Goal: Task Accomplishment & Management: Use online tool/utility

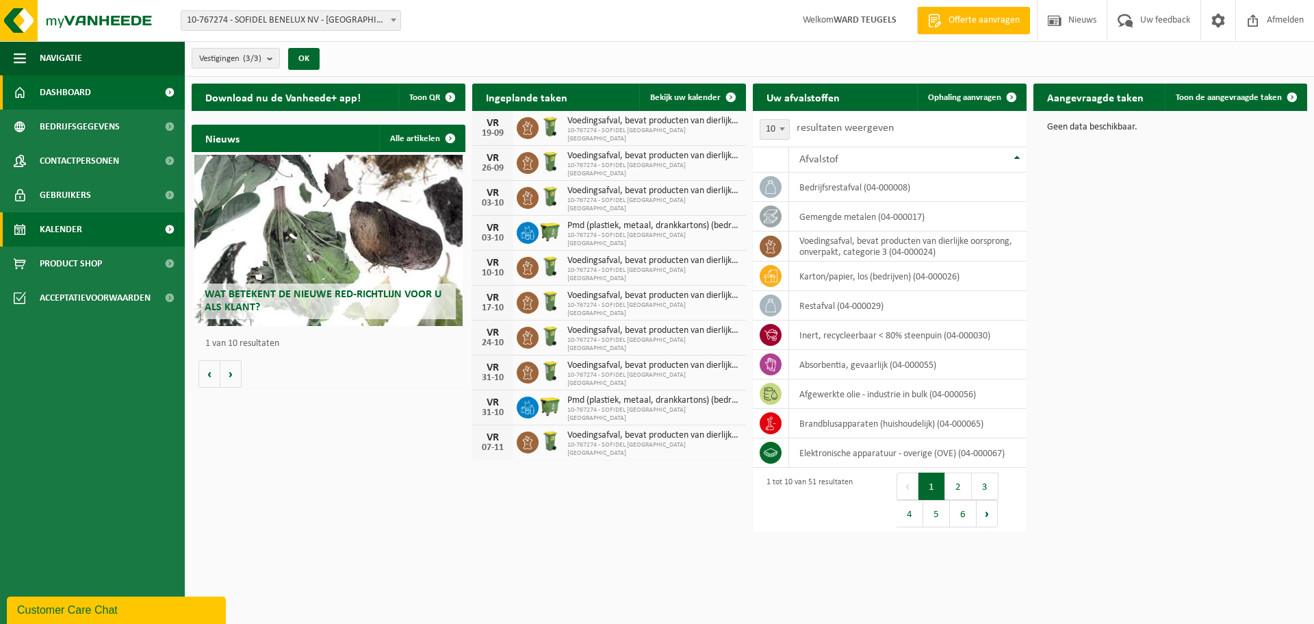
click at [64, 218] on span "Kalender" at bounding box center [61, 229] width 42 height 34
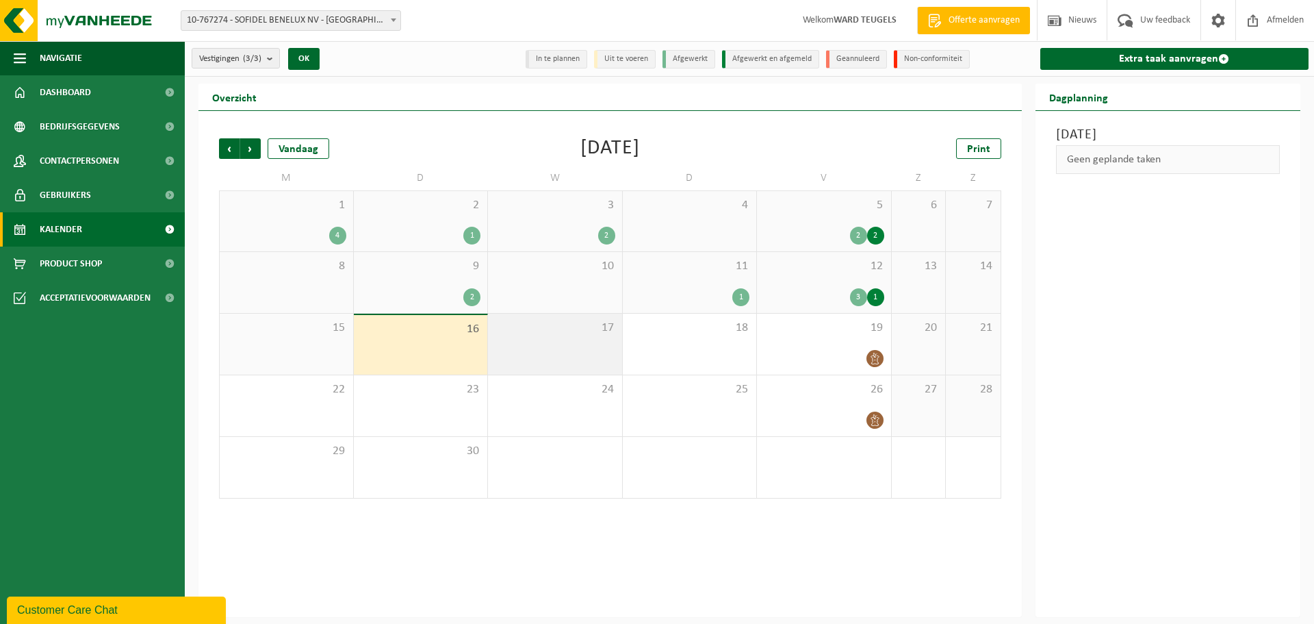
click at [585, 346] on div "17" at bounding box center [555, 343] width 134 height 61
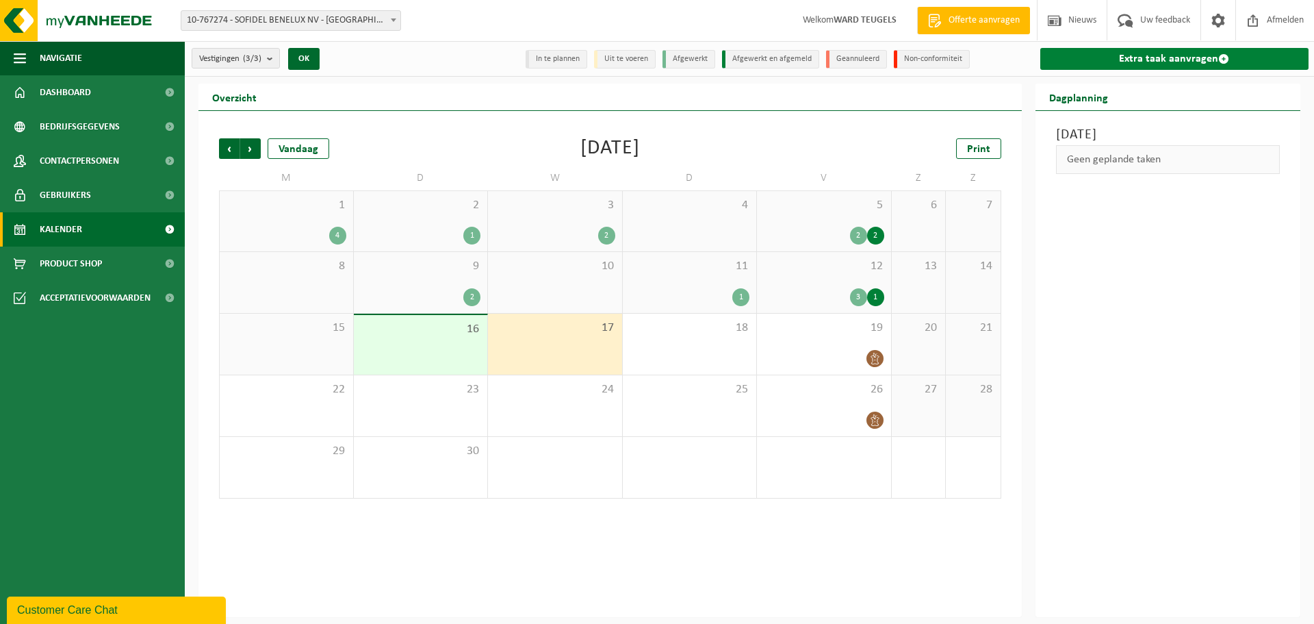
click at [1148, 55] on link "Extra taak aanvragen" at bounding box center [1174, 59] width 269 height 22
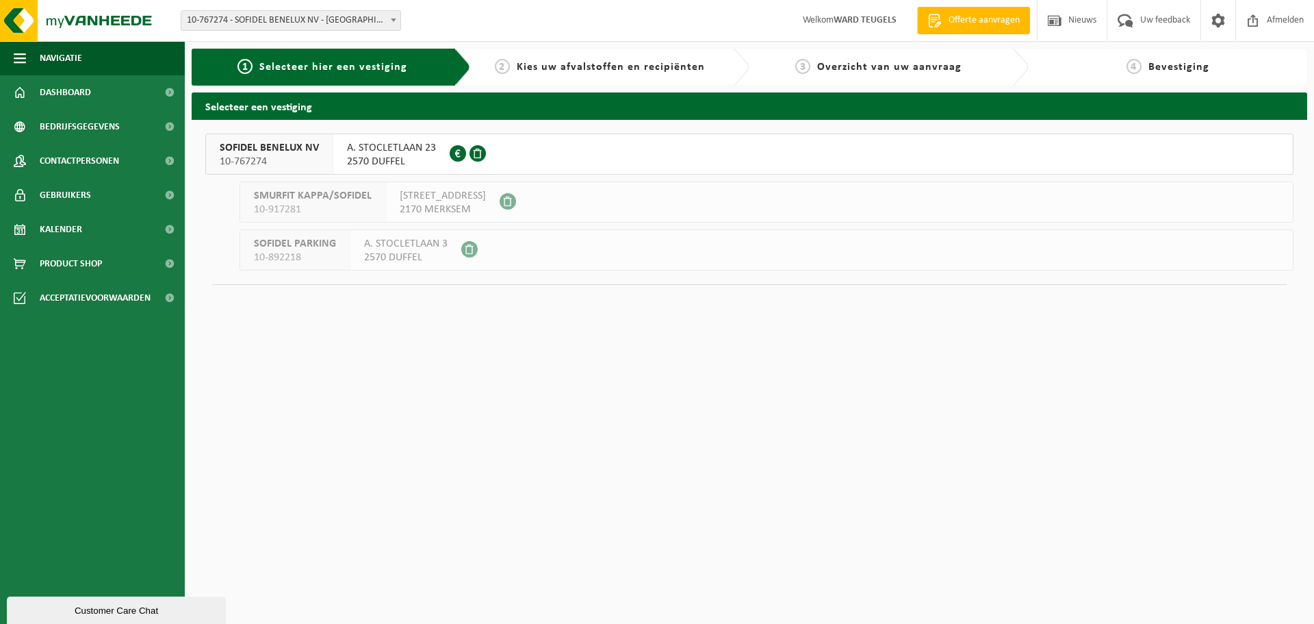
click at [234, 162] on span "10-767274" at bounding box center [269, 162] width 99 height 14
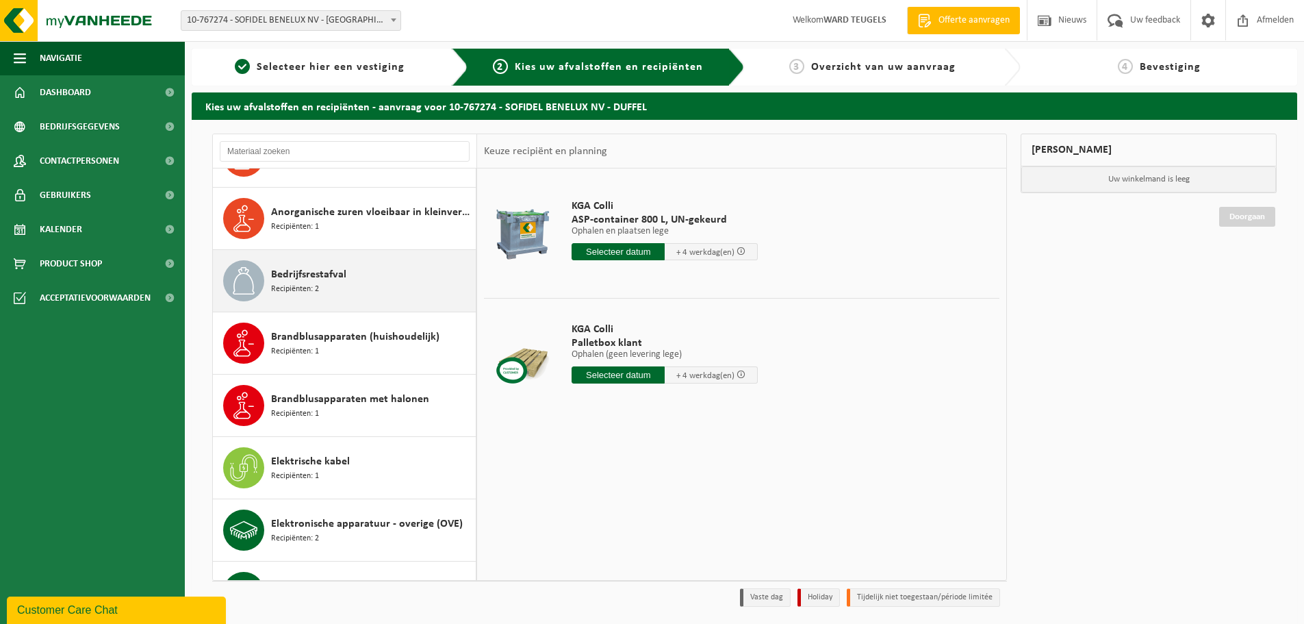
click at [299, 293] on span "Recipiënten: 2" at bounding box center [295, 289] width 48 height 13
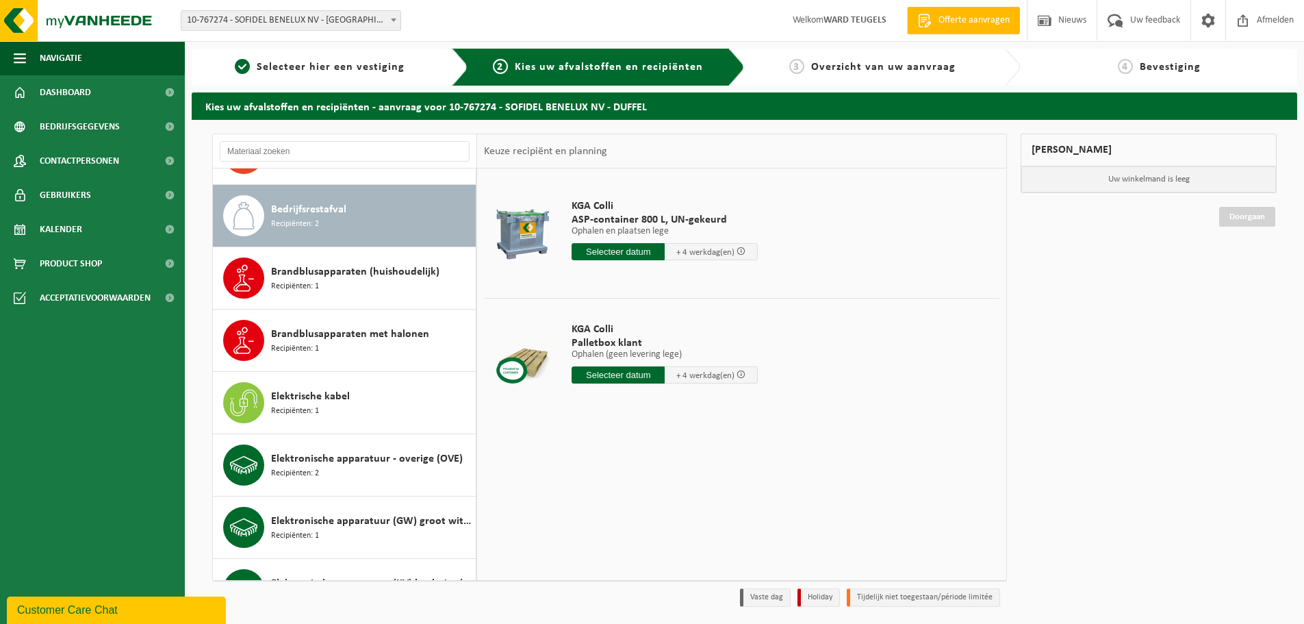
scroll to position [561, 0]
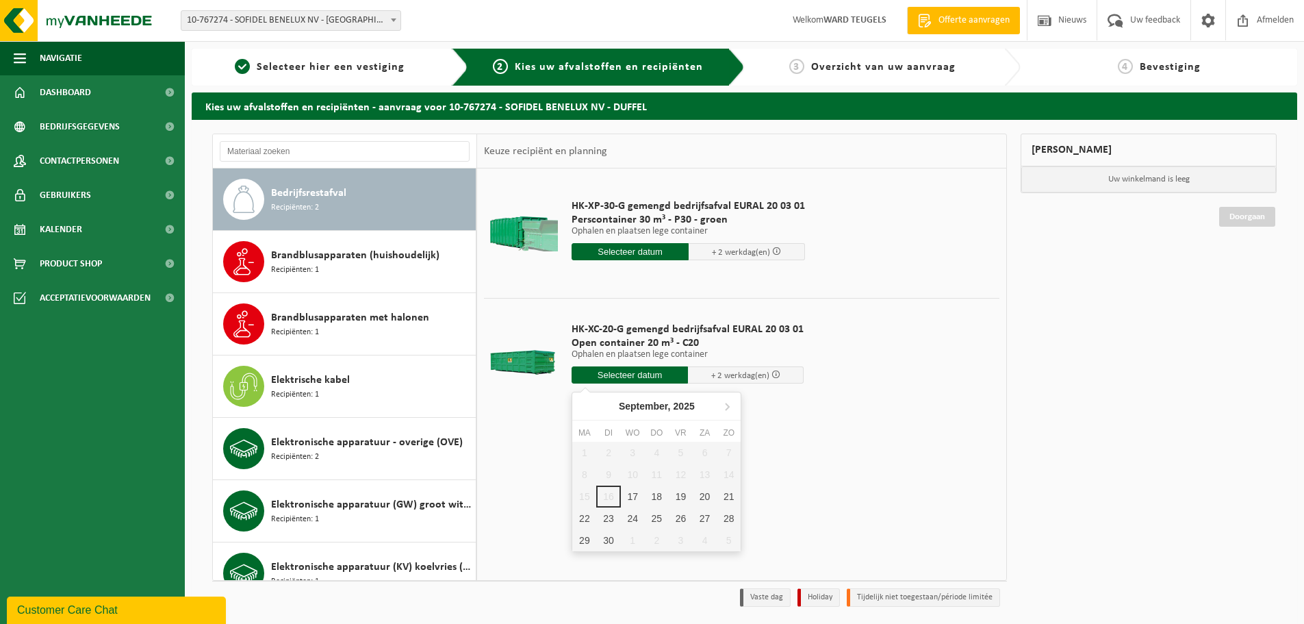
click at [627, 374] on input "text" at bounding box center [630, 374] width 116 height 17
click at [633, 495] on div "17" at bounding box center [633, 496] width 24 height 22
type input "Van 2025-09-17"
type input "2025-09-17"
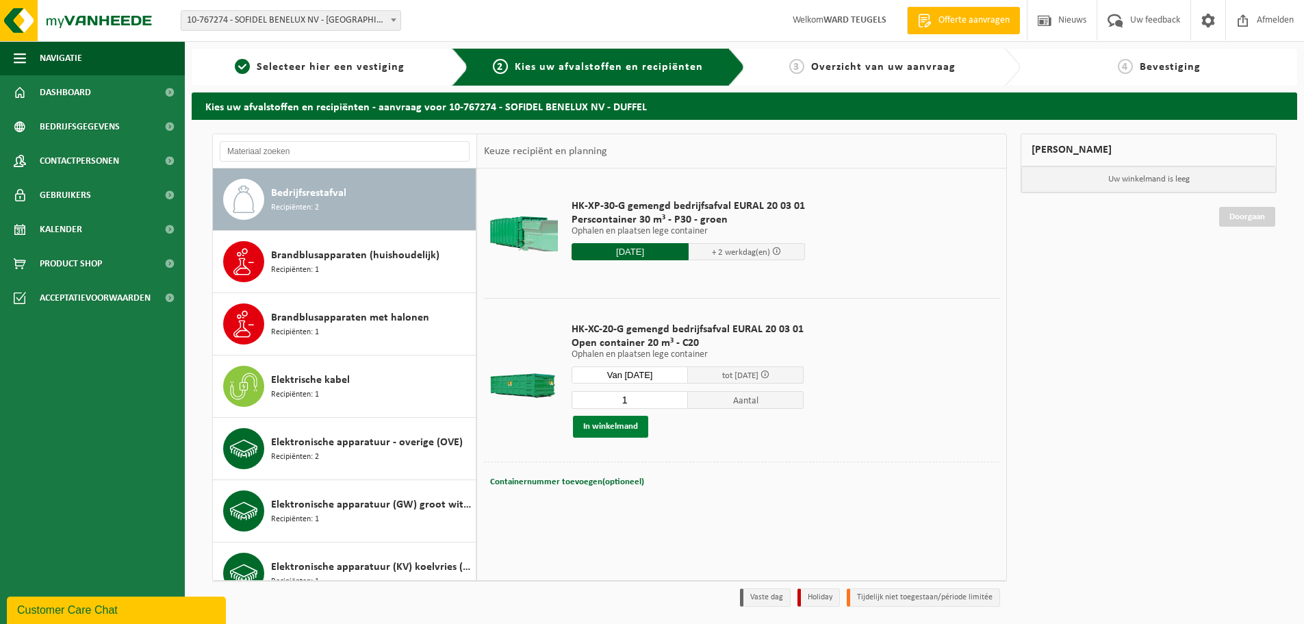
click at [632, 428] on button "In winkelmand" at bounding box center [610, 426] width 75 height 22
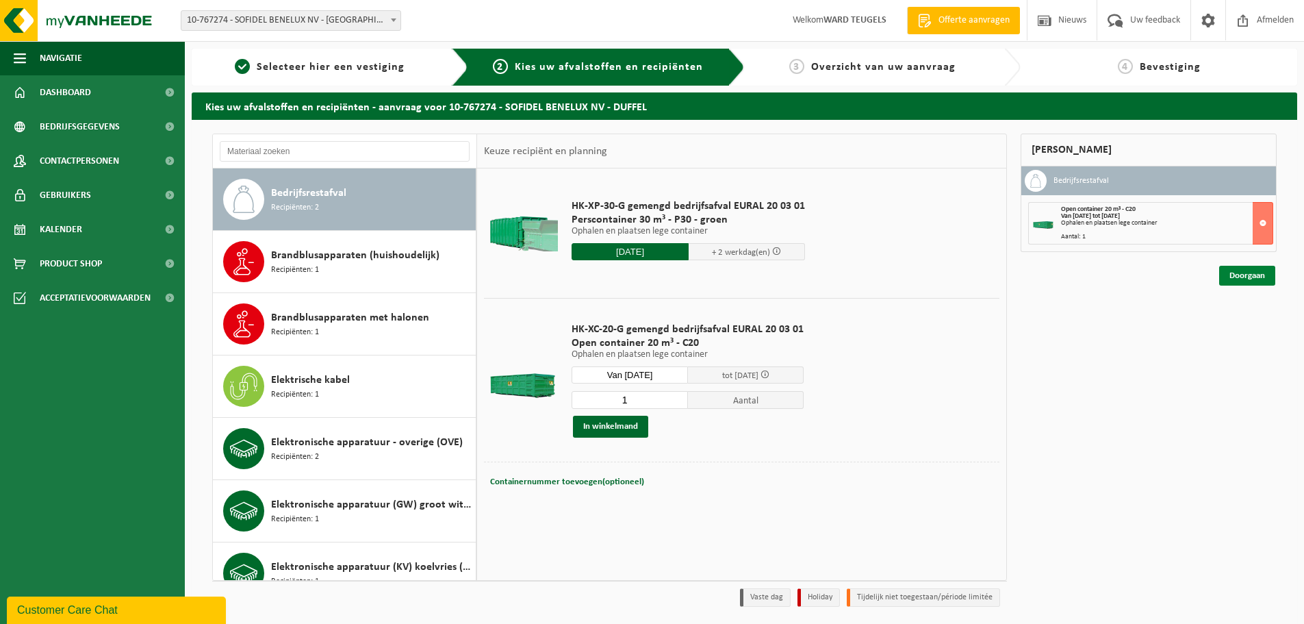
click at [1246, 271] on link "Doorgaan" at bounding box center [1247, 276] width 56 height 20
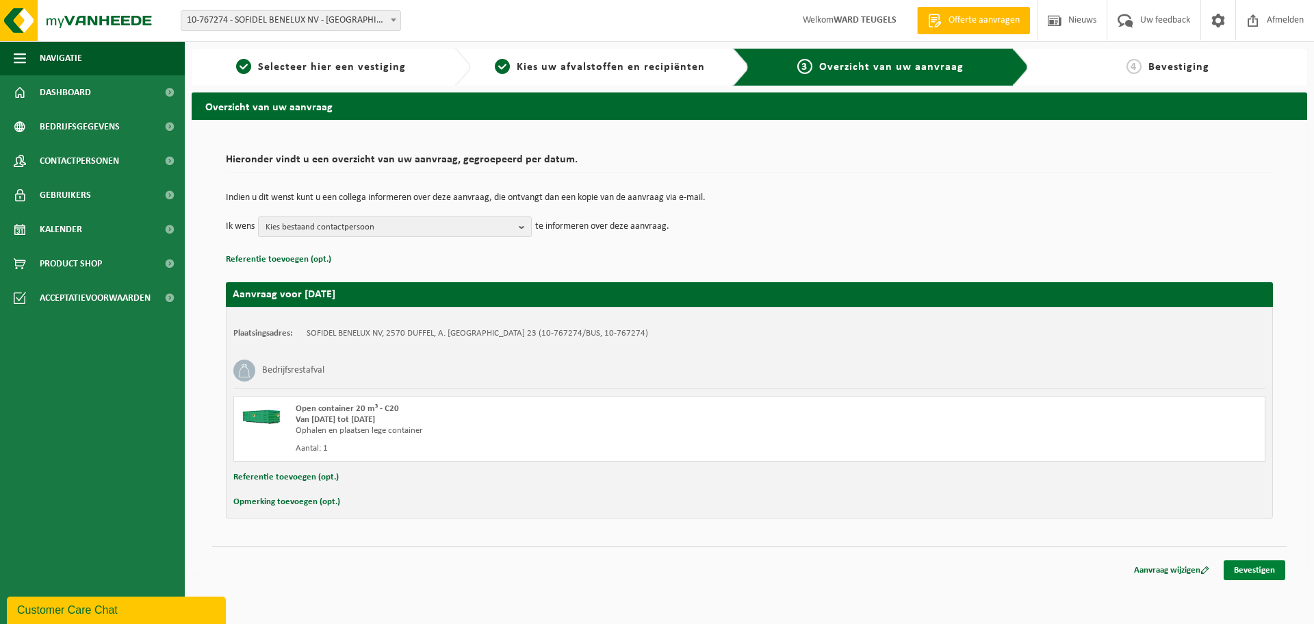
click at [1255, 571] on link "Bevestigen" at bounding box center [1255, 570] width 62 height 20
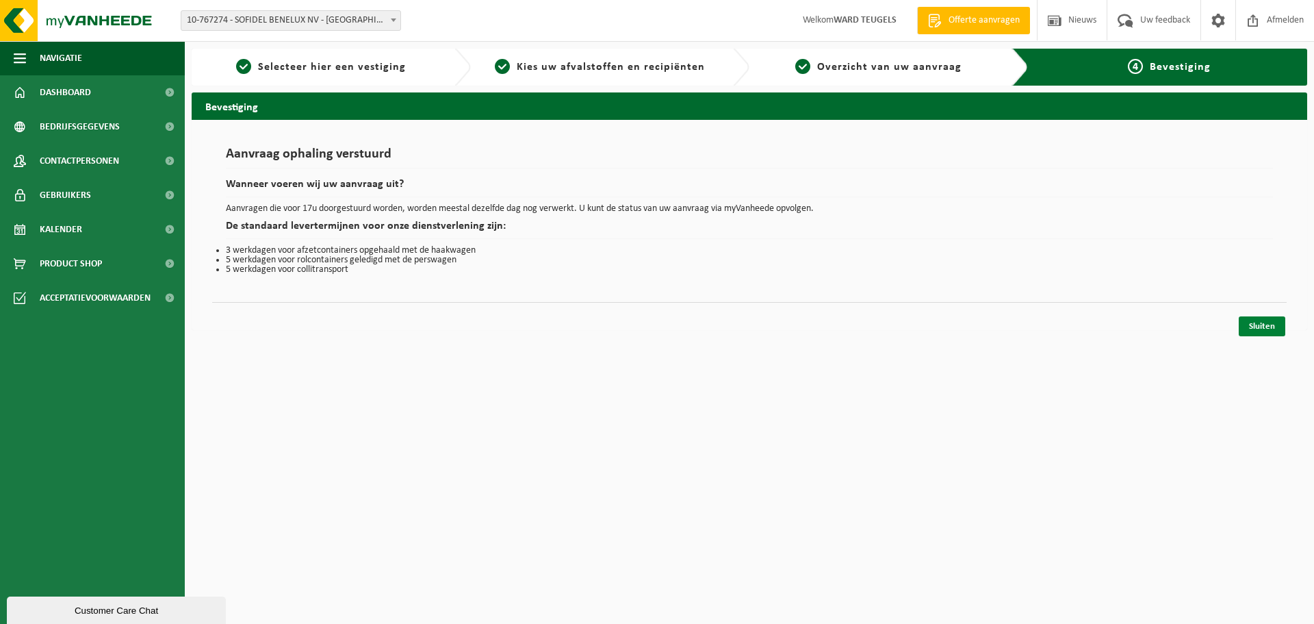
click at [1259, 331] on link "Sluiten" at bounding box center [1262, 326] width 47 height 20
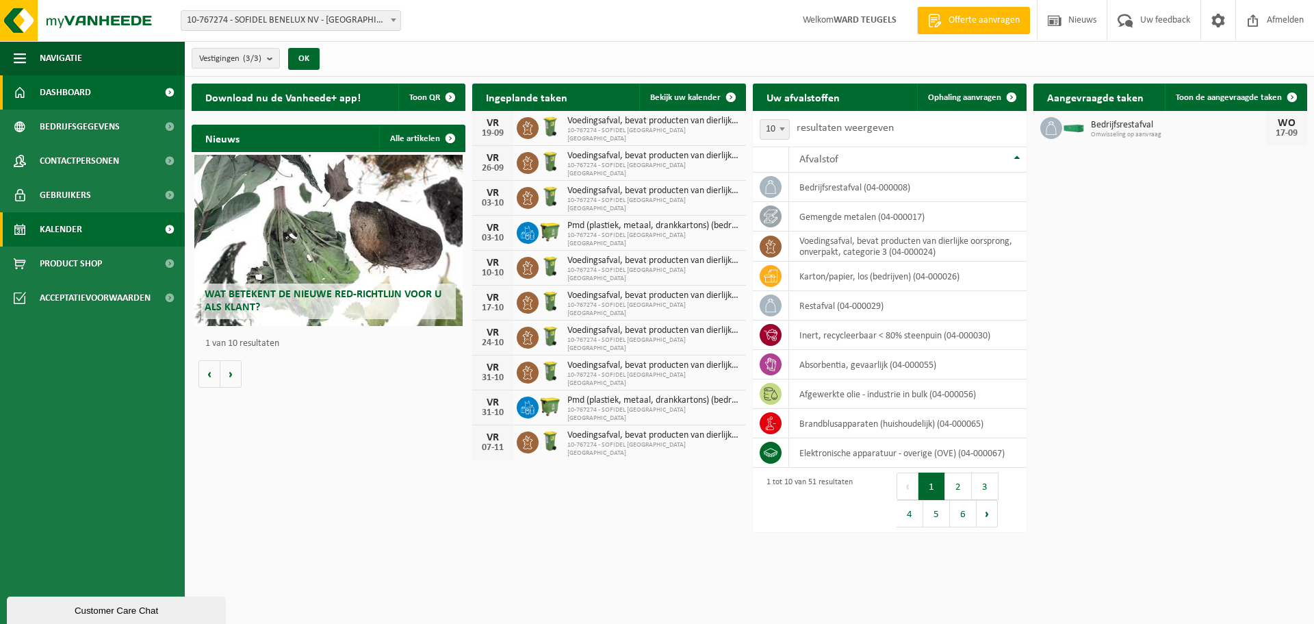
click at [83, 229] on link "Kalender" at bounding box center [92, 229] width 185 height 34
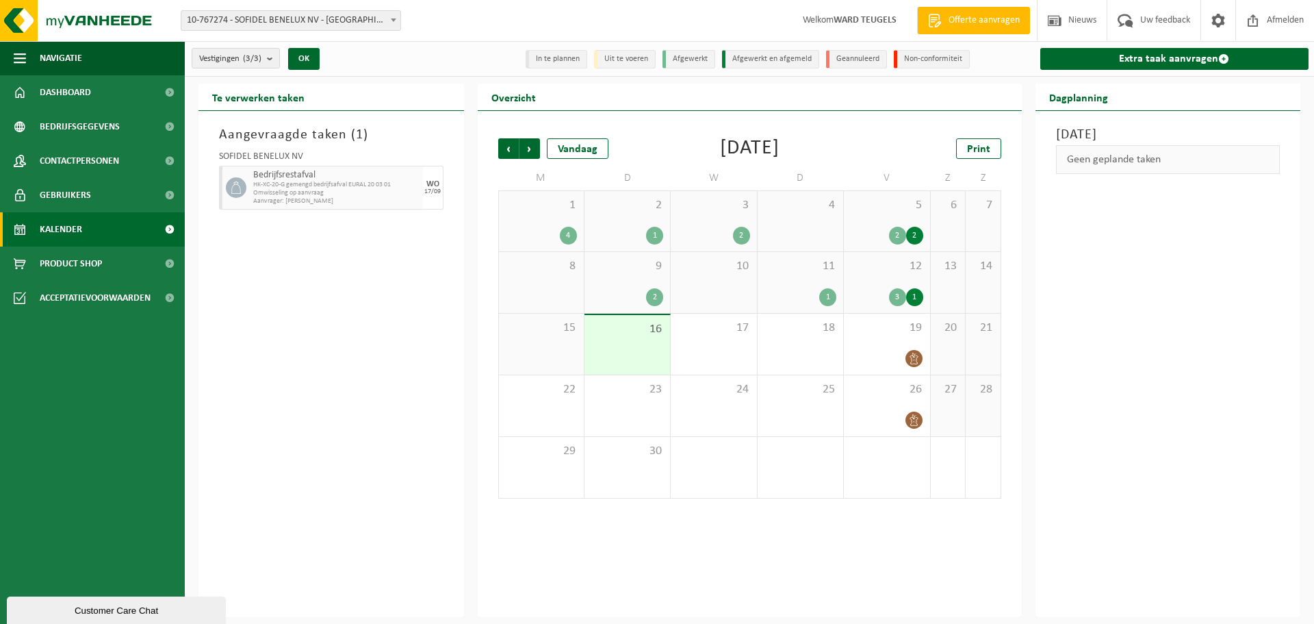
click at [880, 285] on div "12 3 1" at bounding box center [887, 282] width 86 height 61
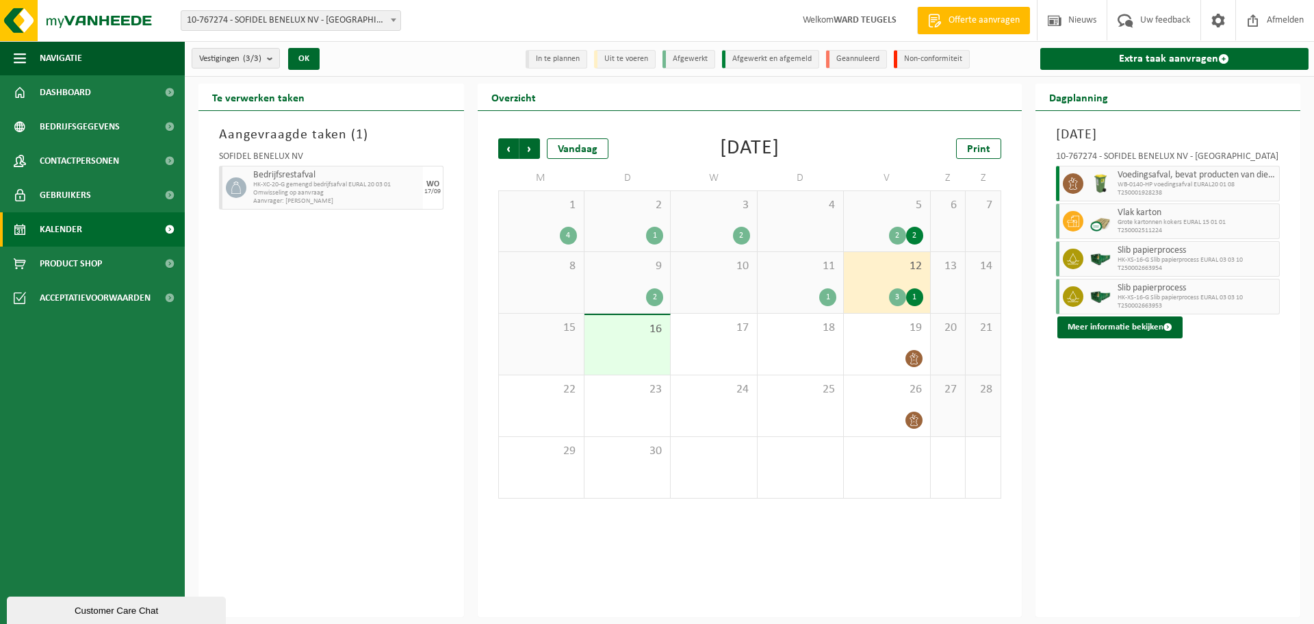
click at [807, 292] on div "1" at bounding box center [801, 297] width 72 height 18
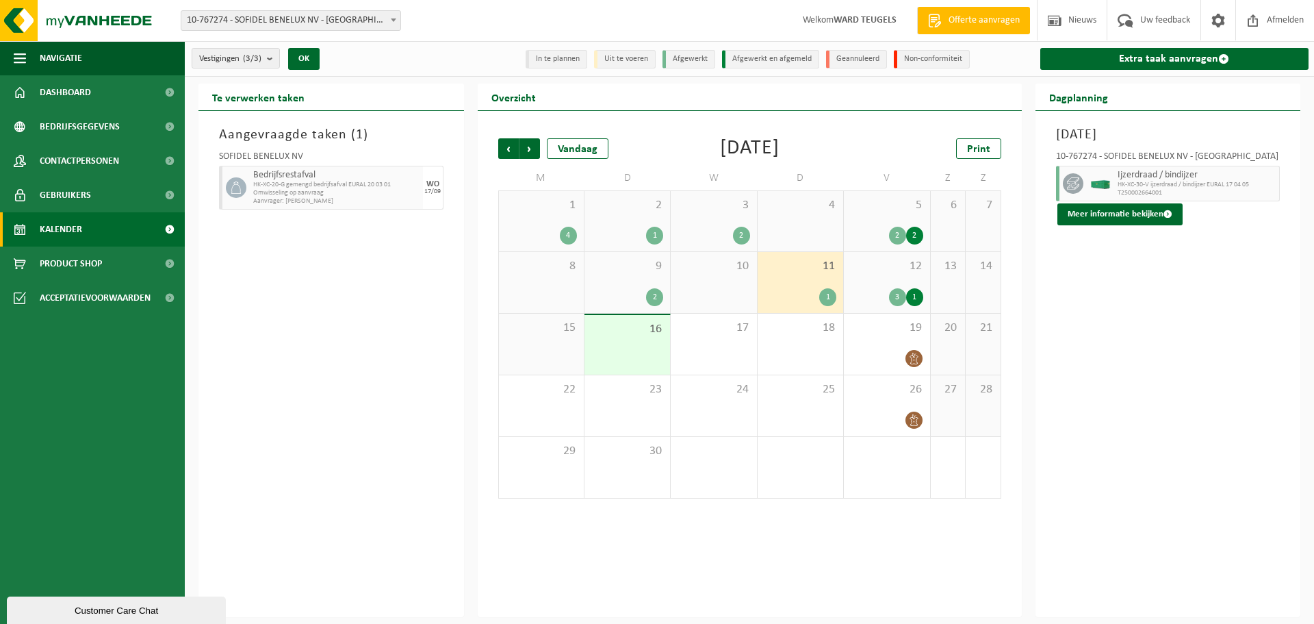
click at [807, 292] on div "1" at bounding box center [801, 297] width 72 height 18
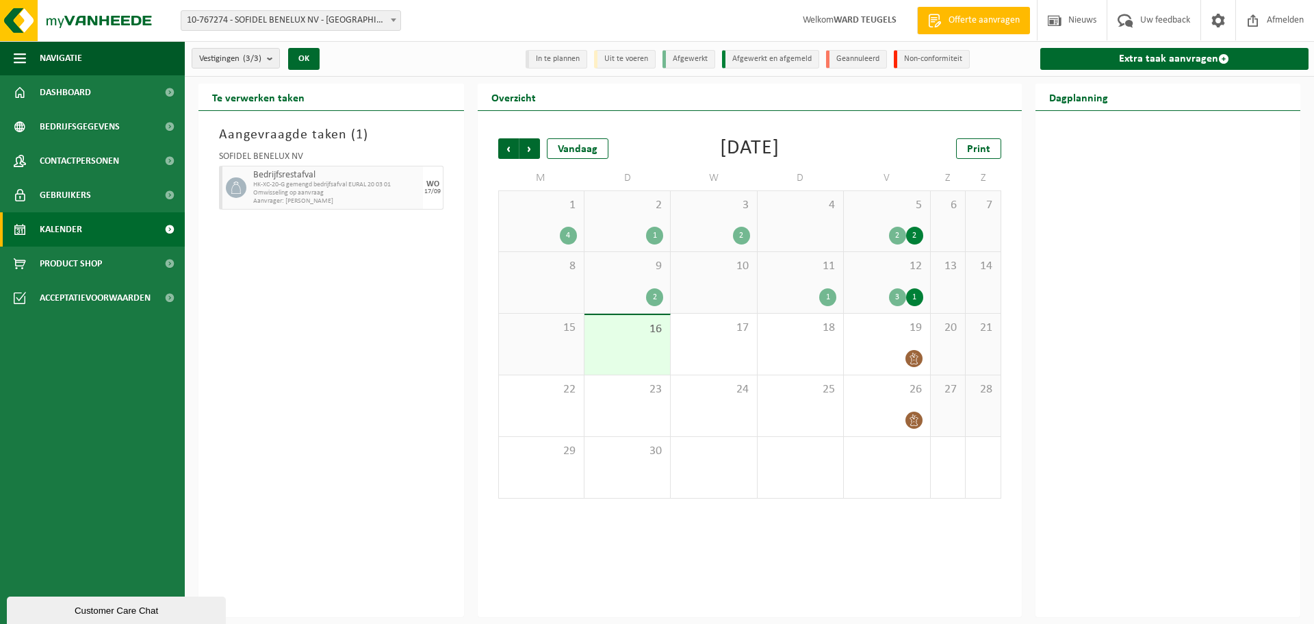
click at [813, 297] on div "1" at bounding box center [801, 297] width 72 height 18
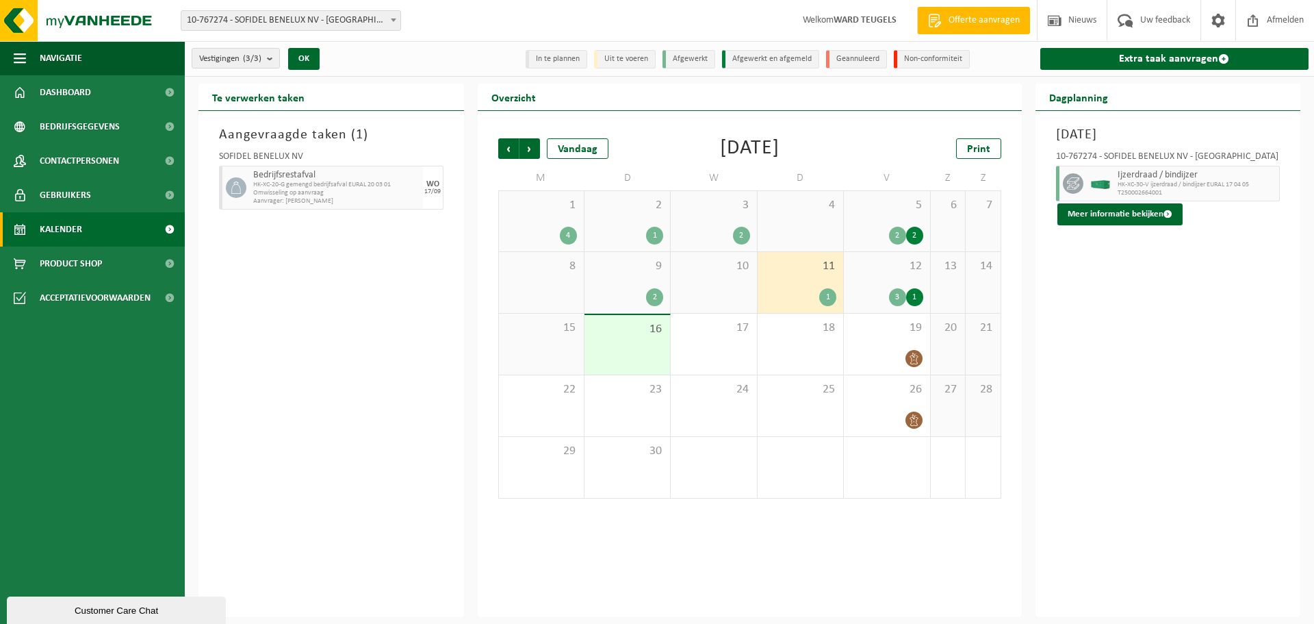
click at [873, 289] on div "3 1" at bounding box center [887, 297] width 72 height 18
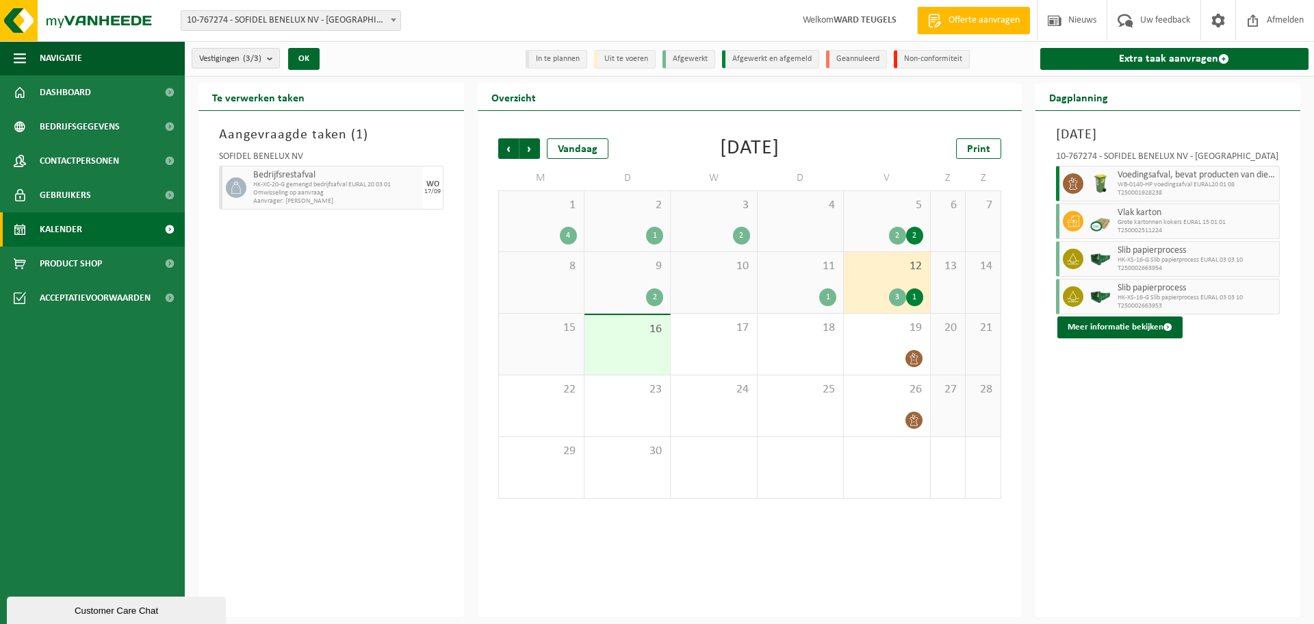
click at [533, 344] on div "15" at bounding box center [541, 343] width 85 height 61
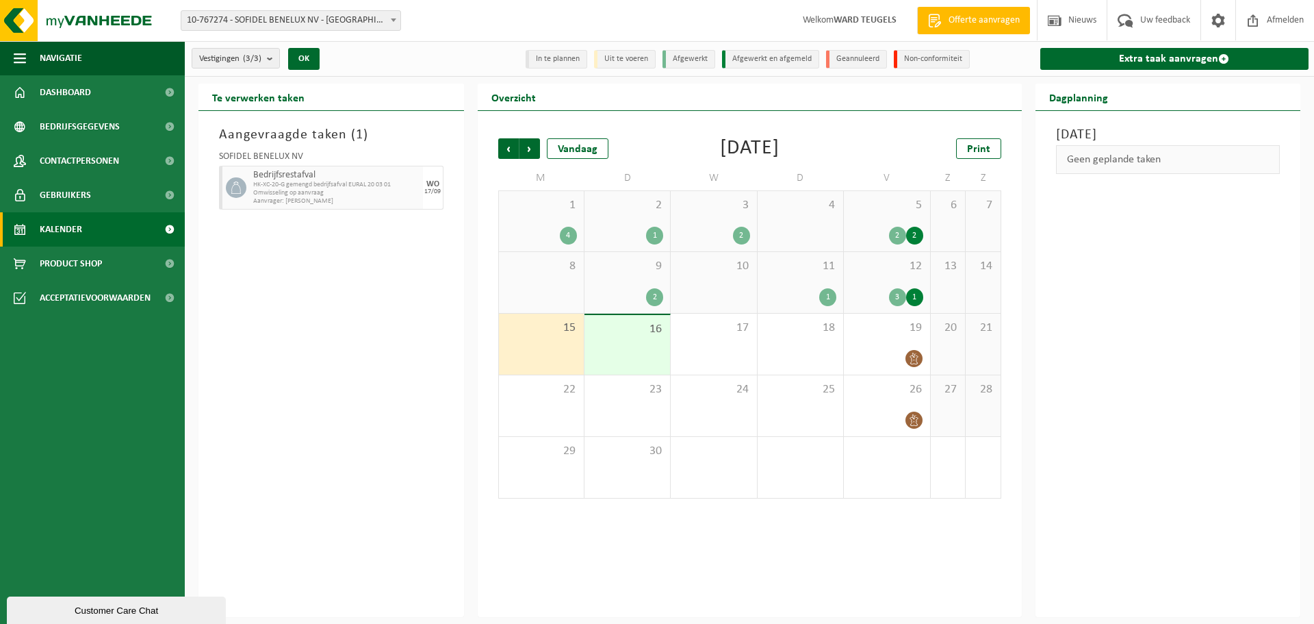
click at [621, 352] on div "16" at bounding box center [628, 345] width 86 height 60
click at [561, 339] on div "15" at bounding box center [541, 343] width 85 height 61
